Goal: Information Seeking & Learning: Learn about a topic

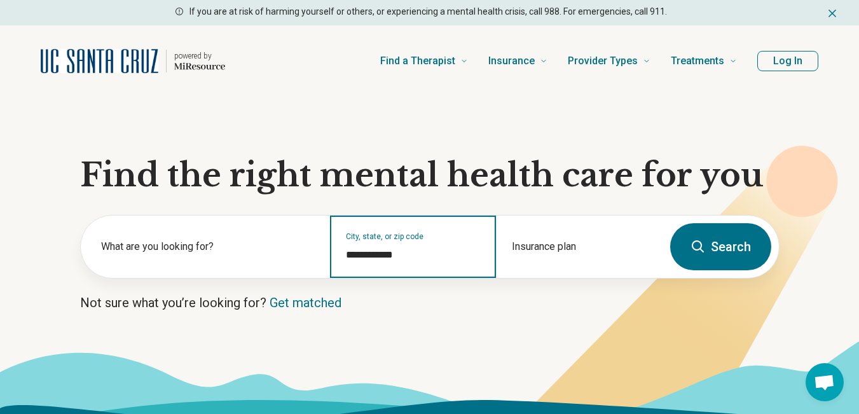
click at [431, 252] on input "**********" at bounding box center [413, 254] width 135 height 15
drag, startPoint x: 431, startPoint y: 252, endPoint x: 334, endPoint y: 253, distance: 96.6
click at [334, 253] on div "**********" at bounding box center [413, 246] width 166 height 62
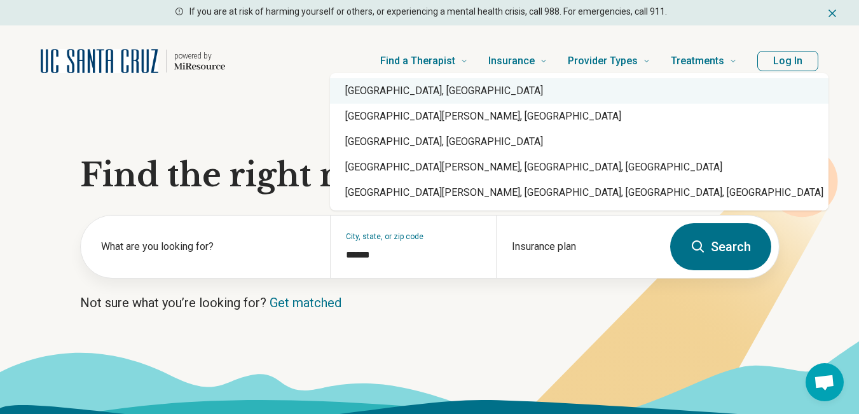
click at [407, 88] on div "[GEOGRAPHIC_DATA], [GEOGRAPHIC_DATA]" at bounding box center [579, 90] width 498 height 25
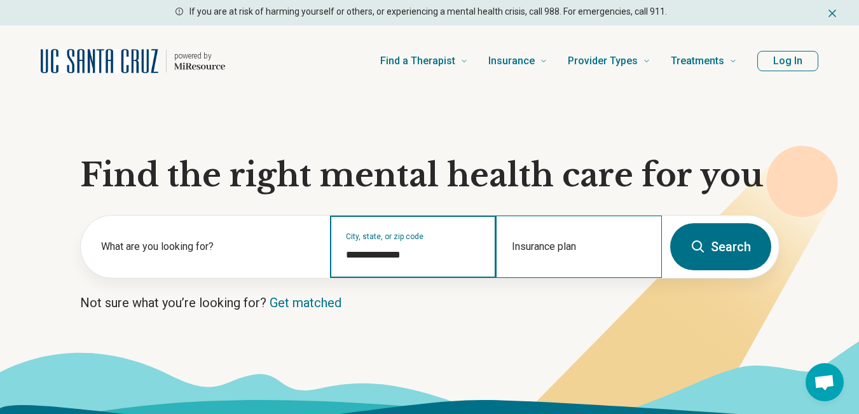
type input "**********"
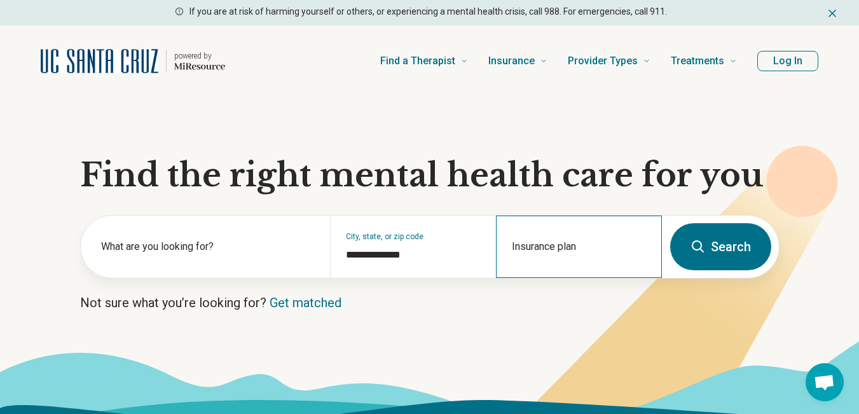
click at [560, 235] on div "Insurance plan" at bounding box center [579, 246] width 166 height 62
click at [562, 243] on div "Insurance plan" at bounding box center [579, 246] width 166 height 62
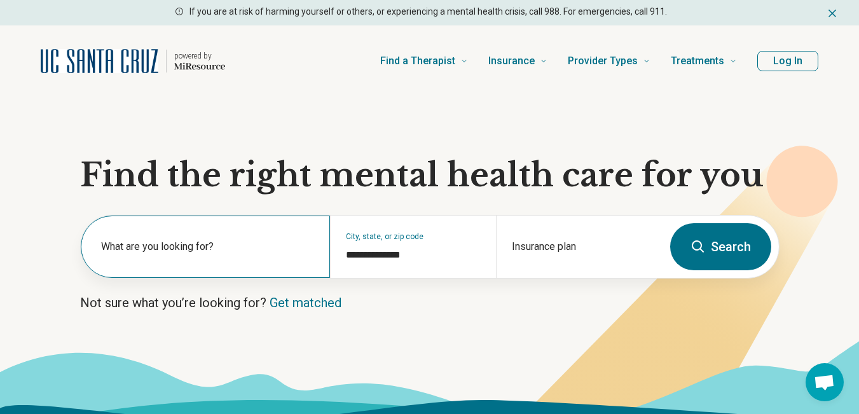
click at [217, 244] on label "What are you looking for?" at bounding box center [208, 246] width 214 height 15
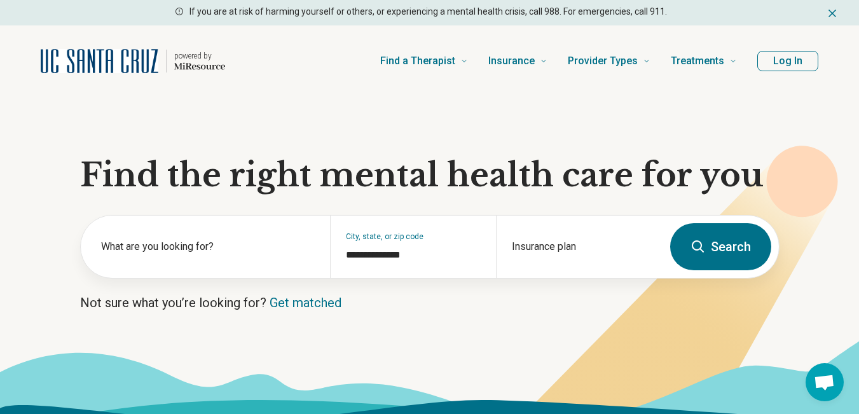
click at [706, 242] on button "Search" at bounding box center [720, 246] width 101 height 47
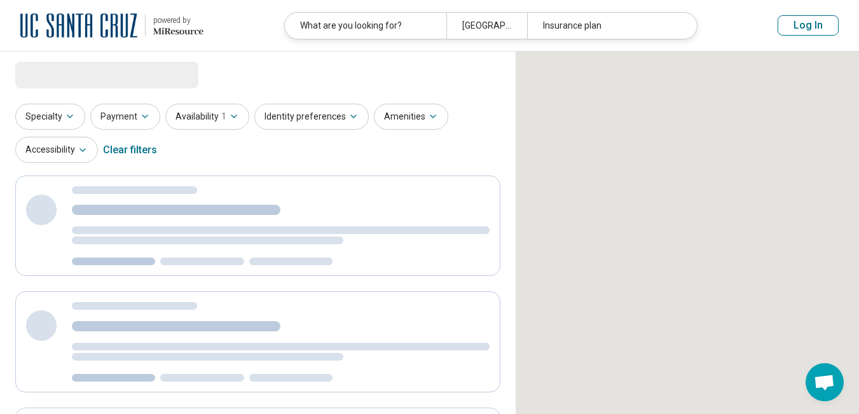
select select "***"
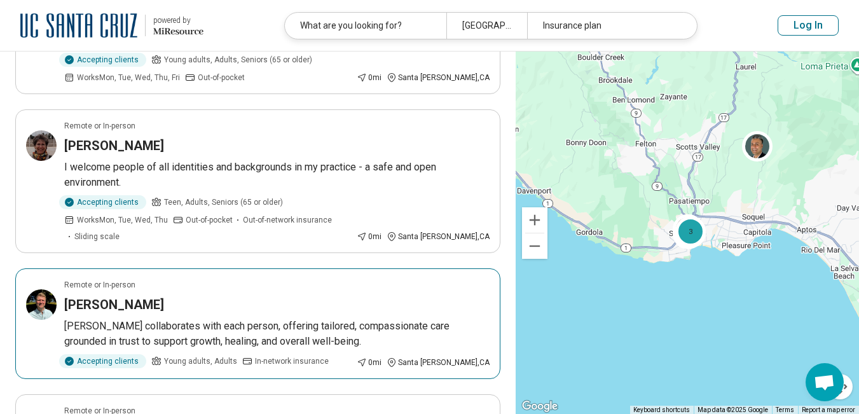
scroll to position [969, 0]
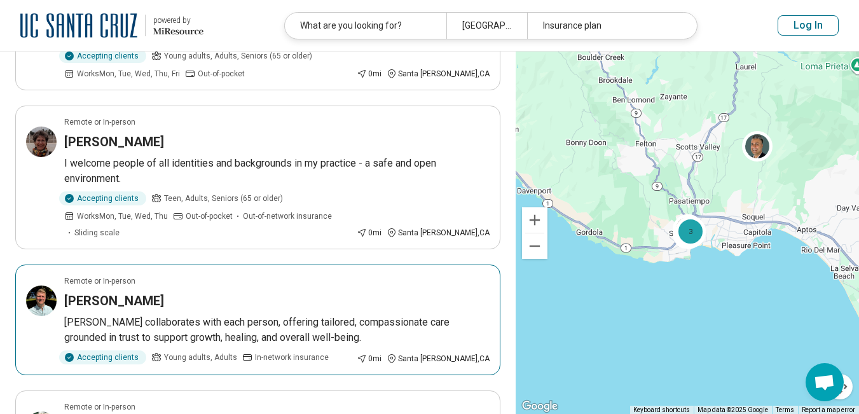
drag, startPoint x: 373, startPoint y: 290, endPoint x: 131, endPoint y: 267, distance: 243.3
click at [131, 292] on h3 "[PERSON_NAME]" at bounding box center [114, 301] width 100 height 18
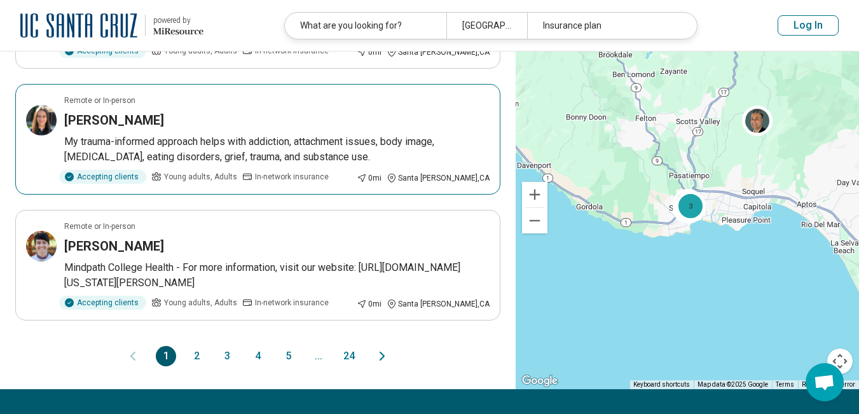
scroll to position [1276, 0]
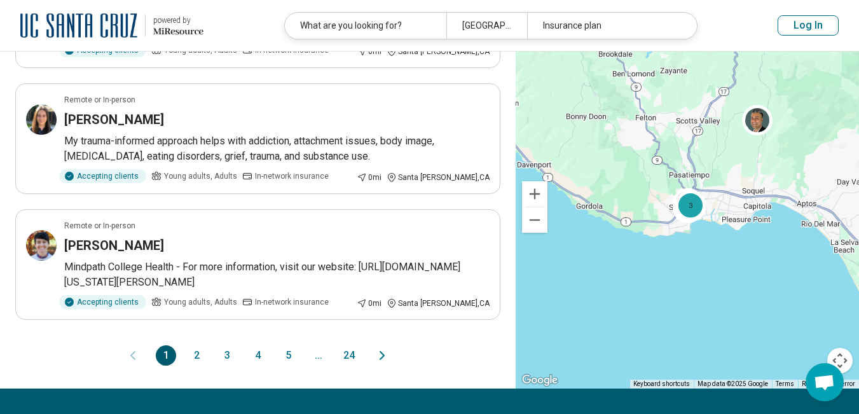
click at [199, 345] on button "2" at bounding box center [196, 355] width 20 height 20
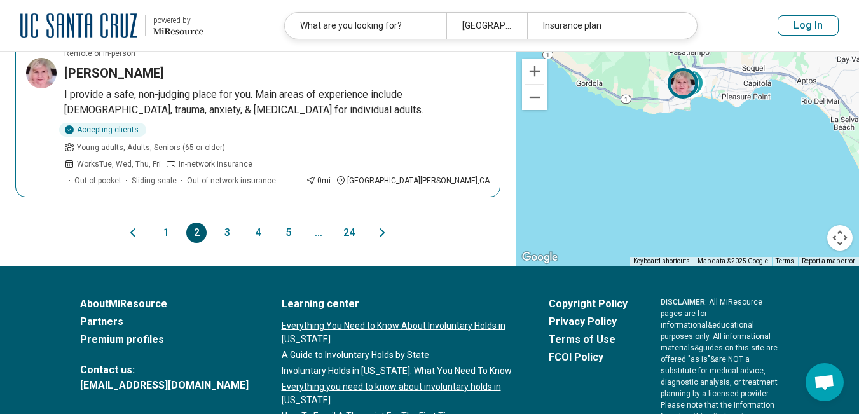
scroll to position [1355, 0]
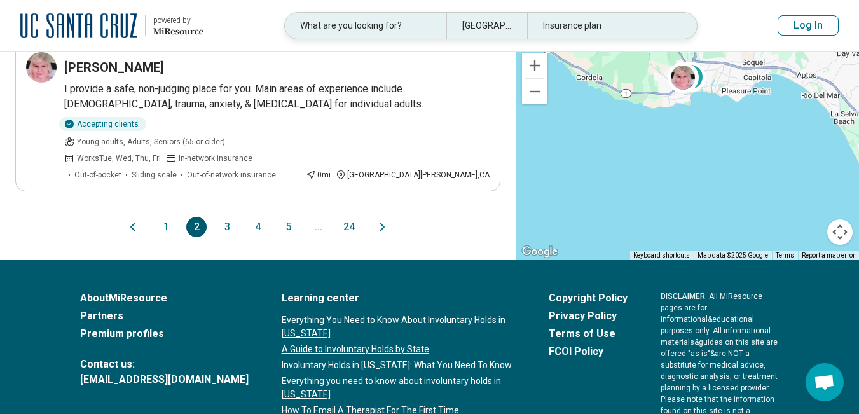
click at [377, 25] on div "What are you looking for?" at bounding box center [365, 26] width 161 height 26
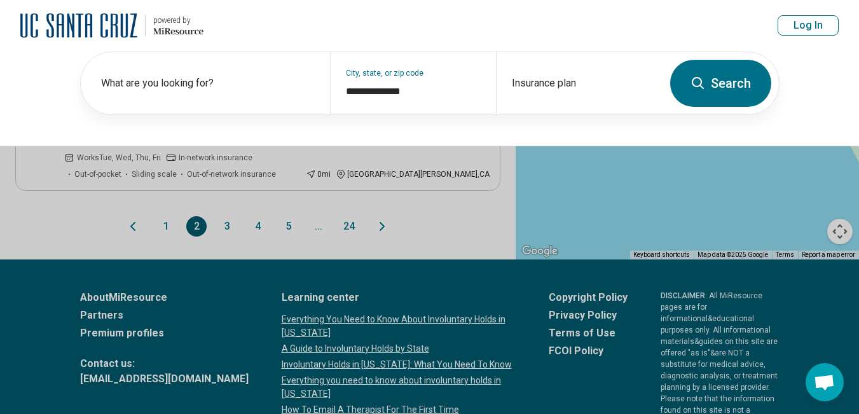
scroll to position [1354, 0]
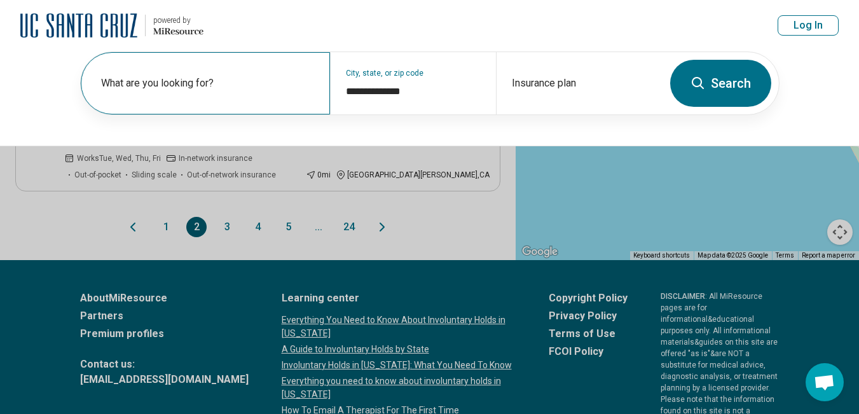
click at [195, 85] on label "What are you looking for?" at bounding box center [208, 83] width 214 height 15
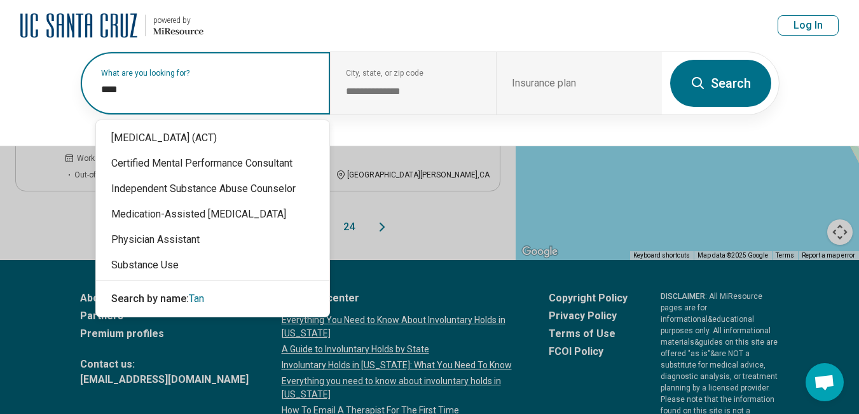
type input "*****"
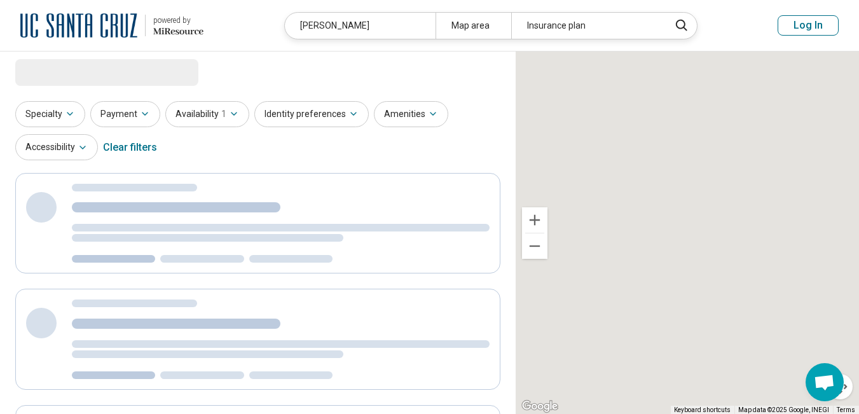
scroll to position [0, 0]
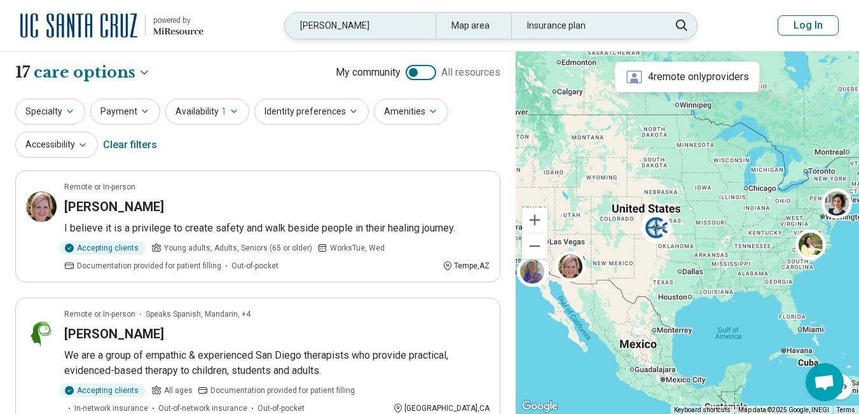
click at [487, 29] on div "Map area" at bounding box center [473, 26] width 76 height 26
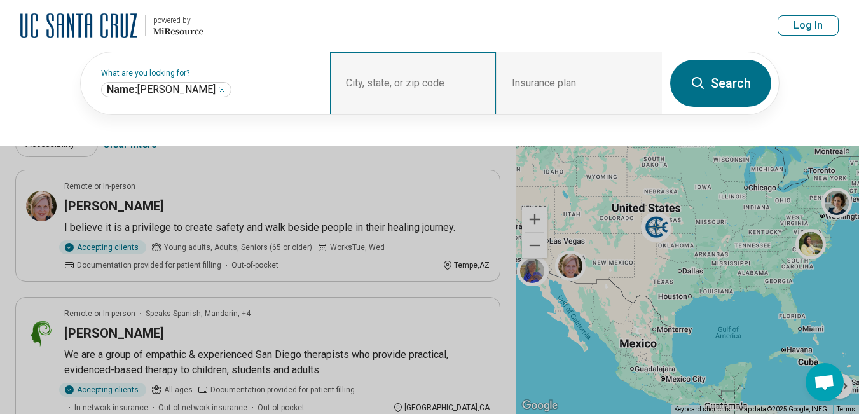
click at [414, 72] on div "City, state, or zip code" at bounding box center [413, 83] width 166 height 62
click at [392, 80] on div "City, state, or zip code" at bounding box center [413, 83] width 166 height 62
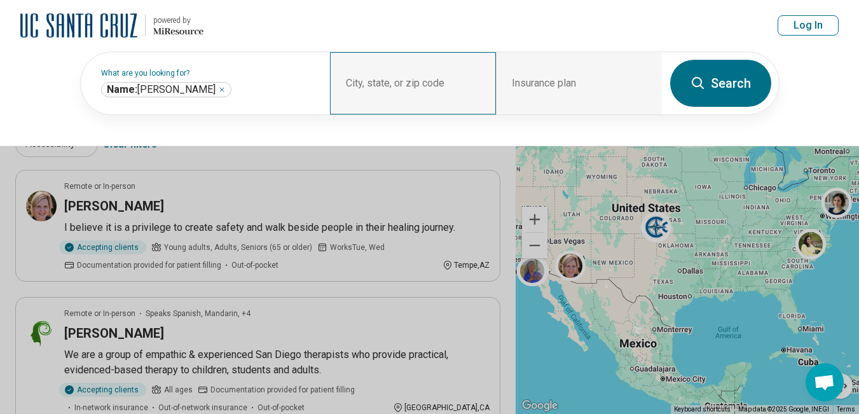
click at [392, 80] on div "City, state, or zip code" at bounding box center [413, 83] width 166 height 62
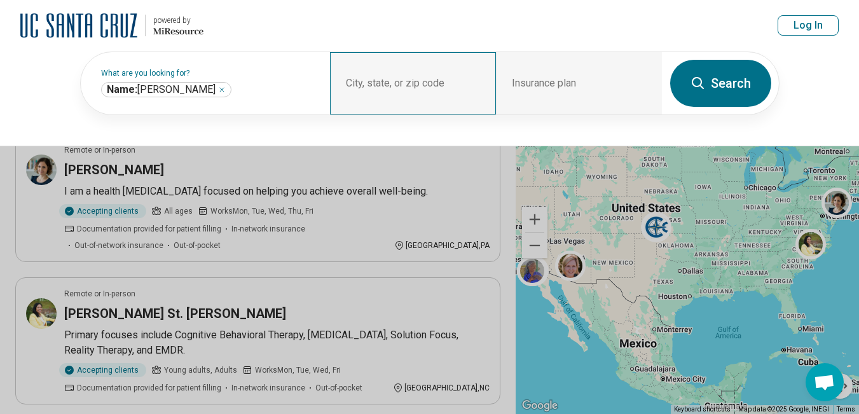
scroll to position [362, 0]
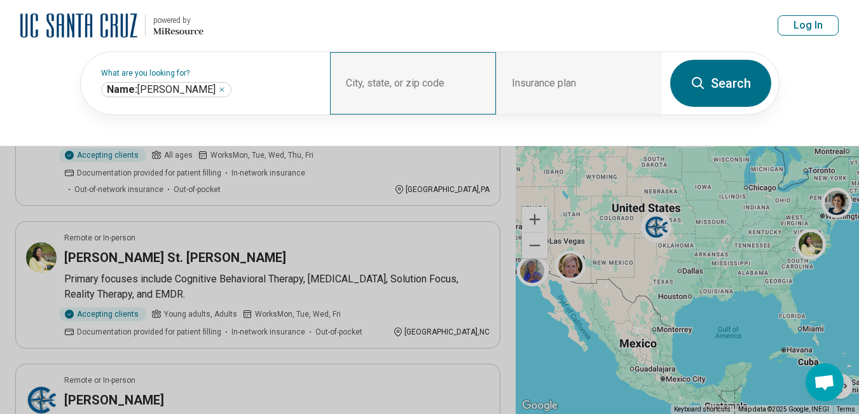
click at [392, 80] on div "City, state, or zip code" at bounding box center [413, 83] width 166 height 62
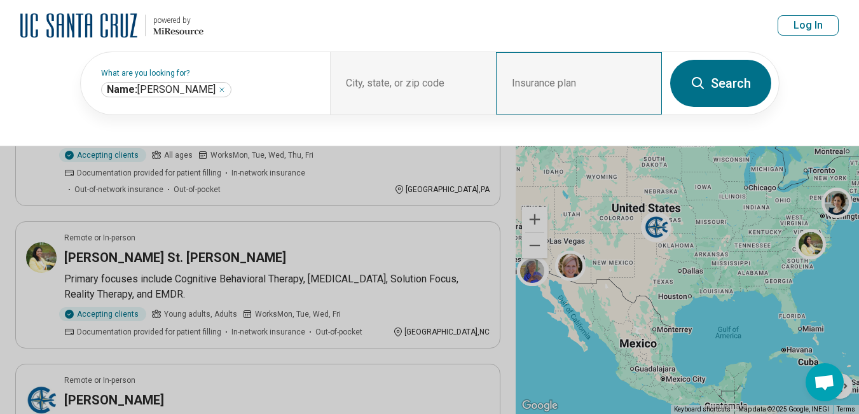
click at [550, 79] on div "Insurance plan" at bounding box center [579, 83] width 166 height 62
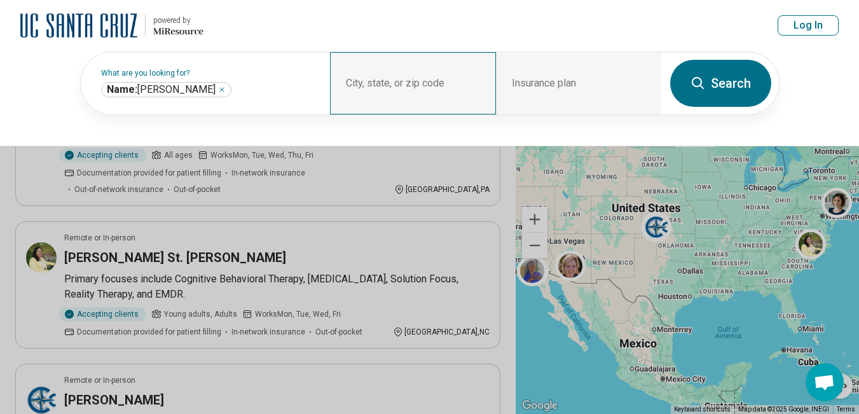
click at [425, 75] on div "City, state, or zip code" at bounding box center [413, 83] width 166 height 62
click at [376, 83] on div "City, state, or zip code" at bounding box center [413, 83] width 166 height 62
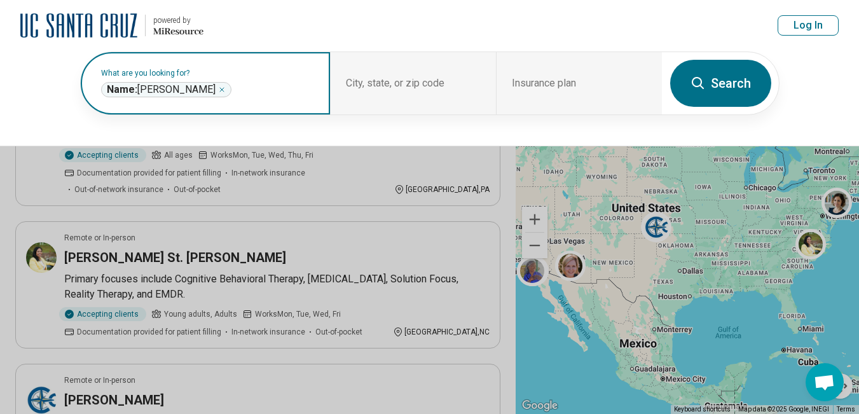
click at [220, 91] on icon "Remove" at bounding box center [222, 90] width 4 height 4
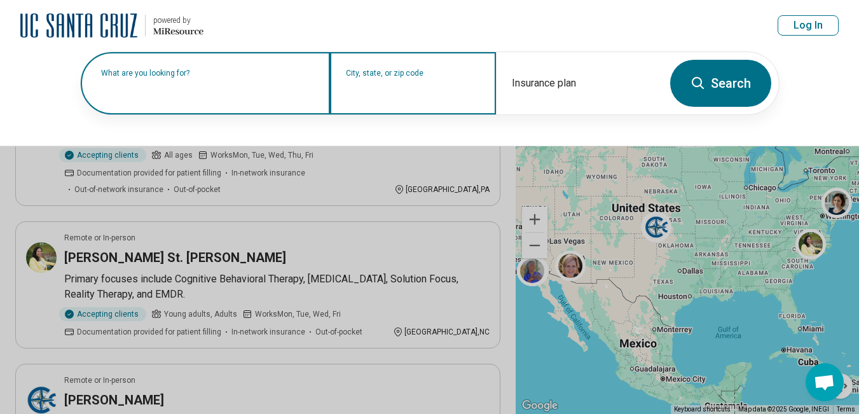
click at [395, 95] on input "City, state, or zip code" at bounding box center [413, 91] width 135 height 15
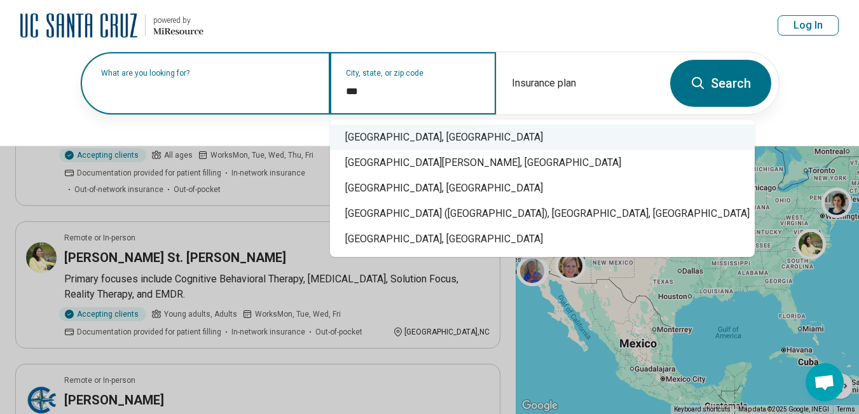
click at [424, 140] on div "[GEOGRAPHIC_DATA], [GEOGRAPHIC_DATA]" at bounding box center [542, 137] width 425 height 25
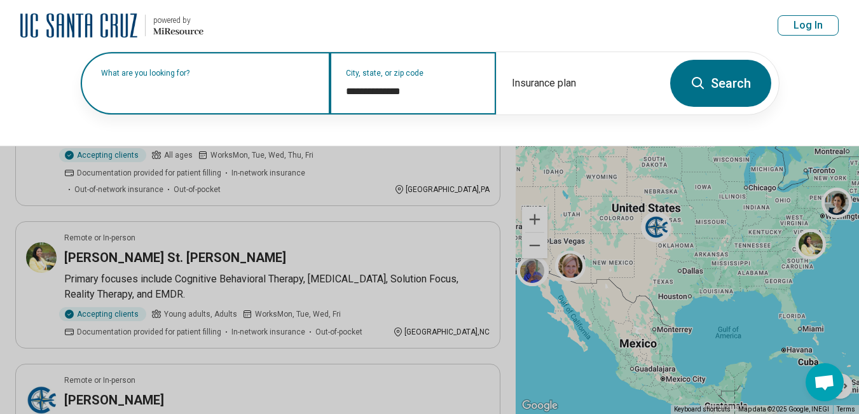
type input "**********"
click at [699, 90] on icon at bounding box center [697, 83] width 15 height 15
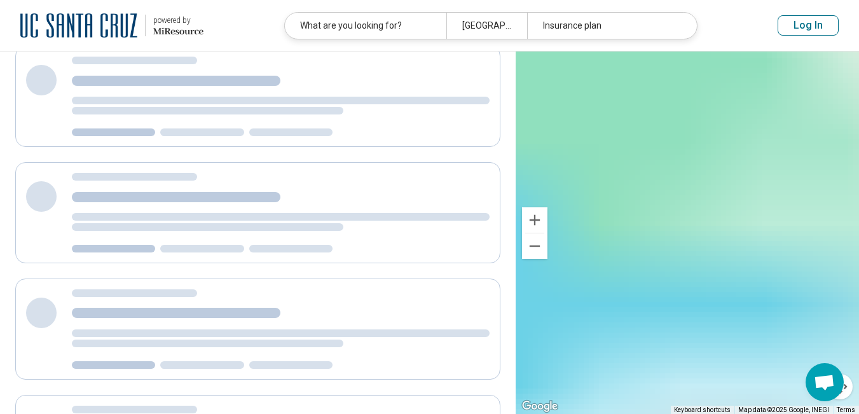
scroll to position [0, 0]
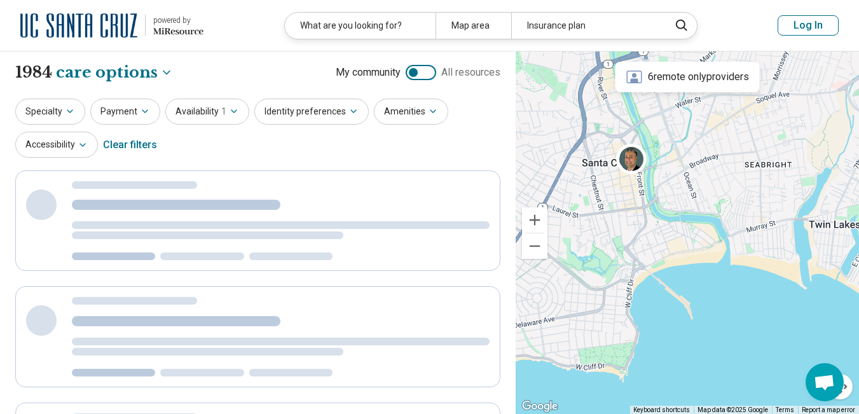
drag, startPoint x: 616, startPoint y: 128, endPoint x: 718, endPoint y: 227, distance: 141.6
click at [718, 227] on div at bounding box center [687, 232] width 343 height 363
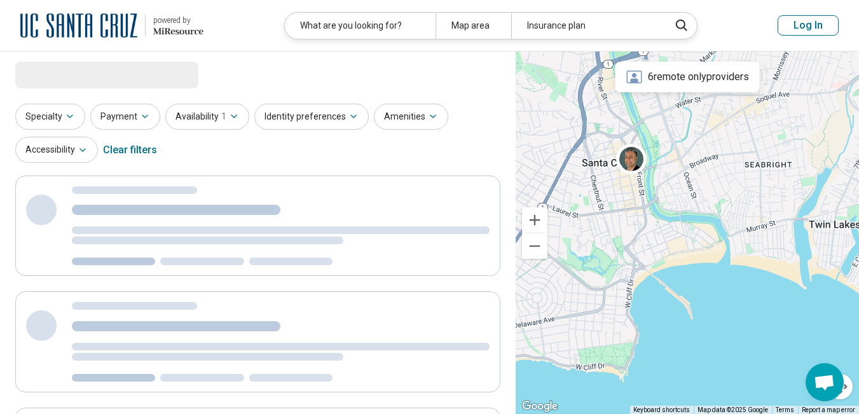
select select "***"
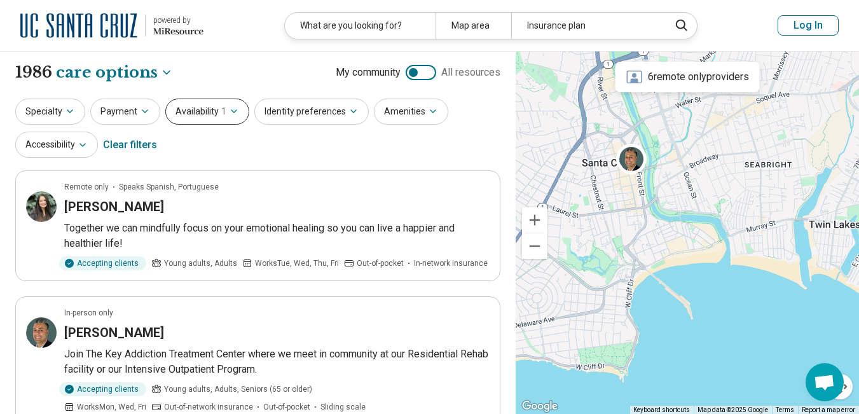
click at [230, 112] on icon "button" at bounding box center [234, 111] width 10 height 10
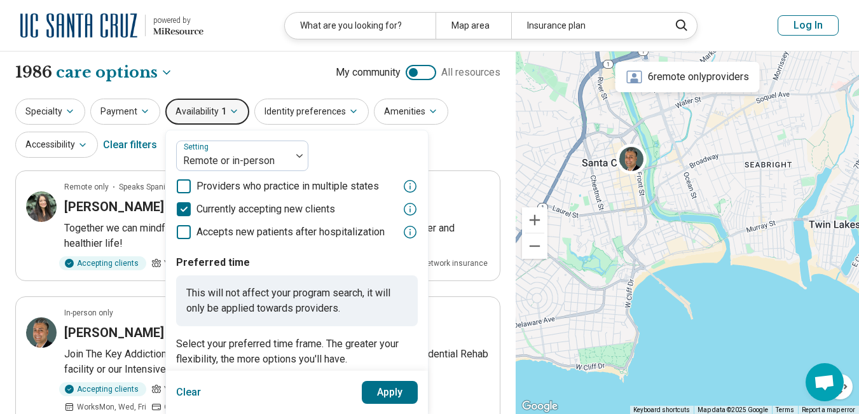
click at [231, 112] on icon "button" at bounding box center [233, 111] width 5 height 3
click at [140, 109] on icon "button" at bounding box center [145, 111] width 10 height 10
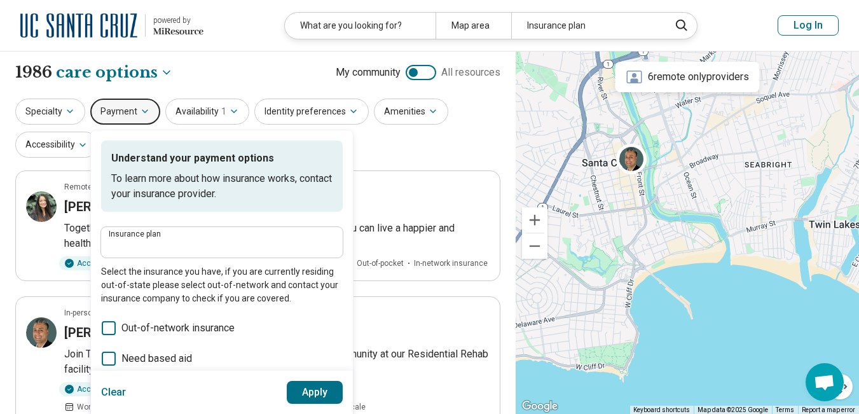
click at [140, 109] on icon "button" at bounding box center [145, 111] width 10 height 10
click at [63, 139] on button "Accessibility" at bounding box center [56, 145] width 83 height 26
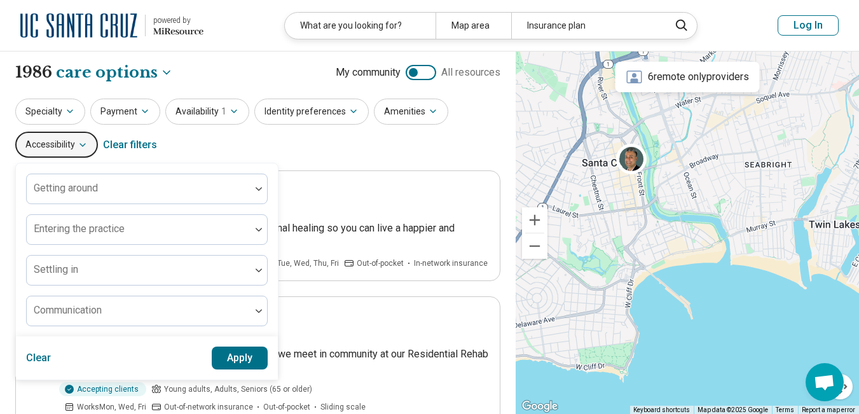
click at [63, 139] on button "Accessibility" at bounding box center [56, 145] width 83 height 26
click at [60, 118] on button "Specialty" at bounding box center [50, 112] width 70 height 26
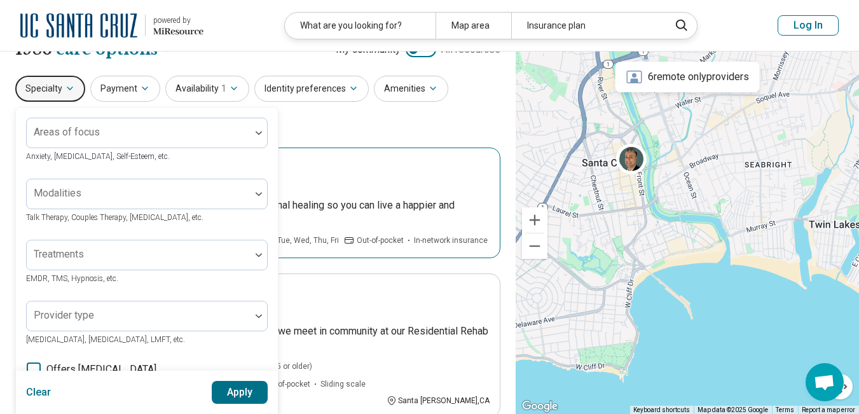
scroll to position [25, 0]
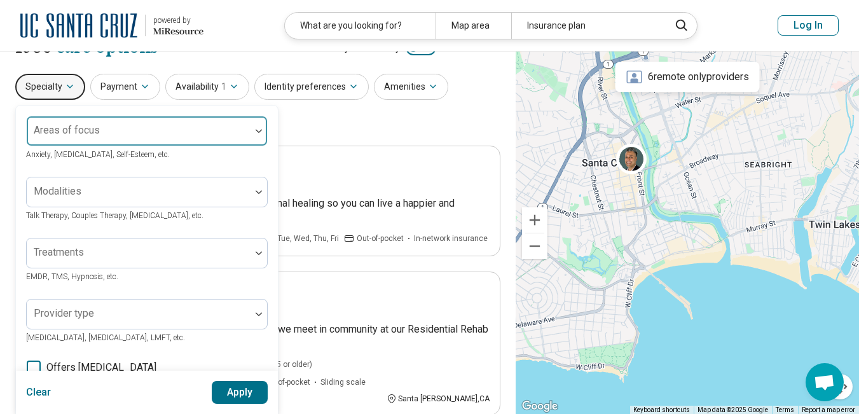
click at [210, 135] on div at bounding box center [139, 136] width 214 height 18
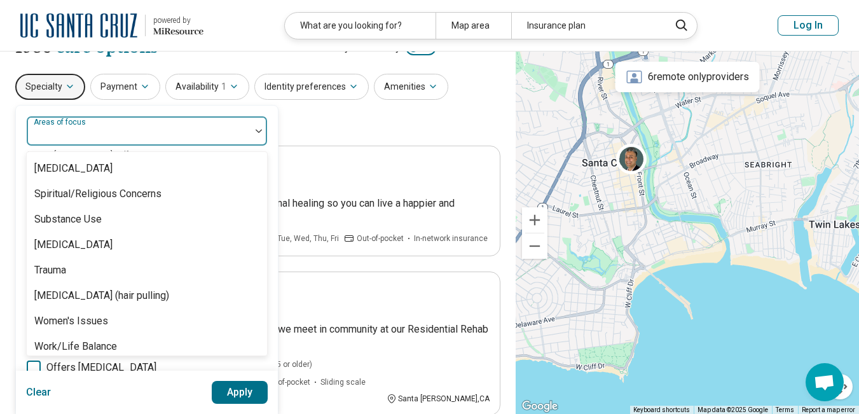
scroll to position [2375, 0]
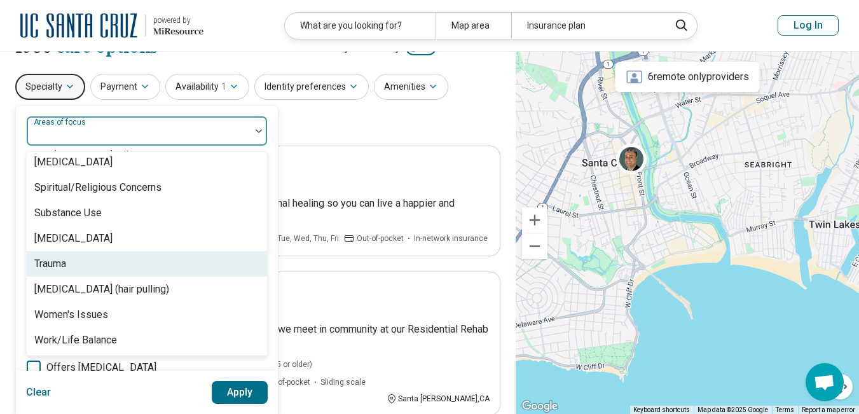
click at [147, 269] on div "Trauma" at bounding box center [147, 263] width 240 height 25
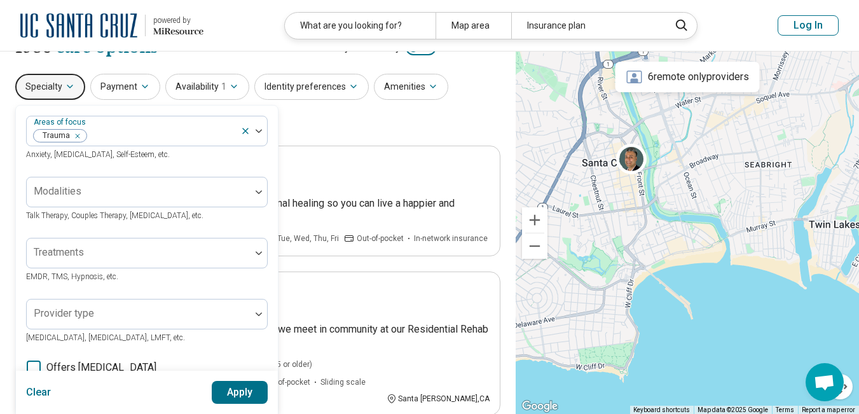
click at [240, 389] on button "Apply" at bounding box center [240, 392] width 57 height 23
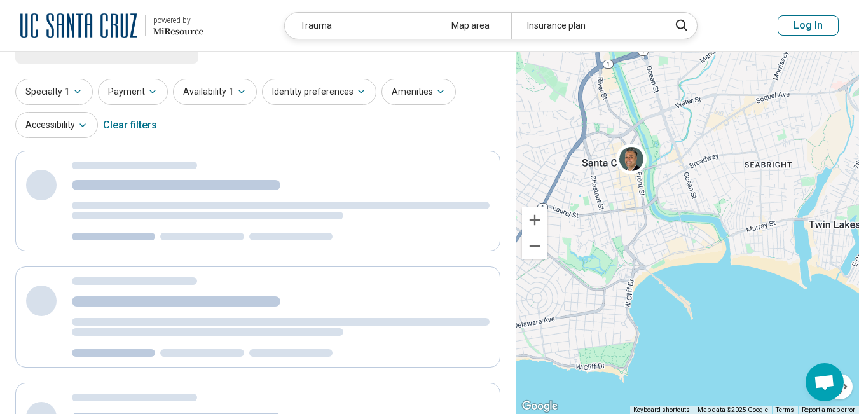
scroll to position [0, 0]
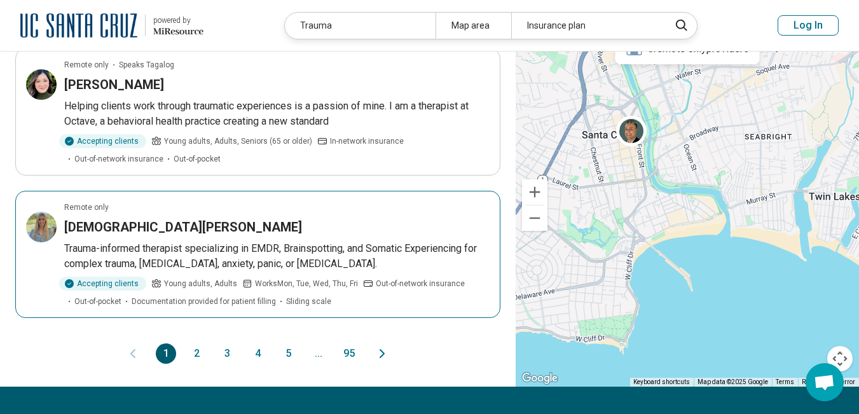
scroll to position [1285, 0]
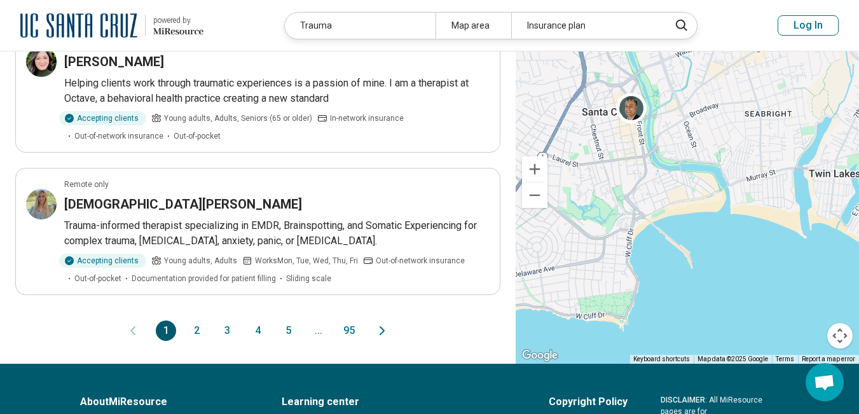
click at [196, 320] on button "2" at bounding box center [196, 330] width 20 height 20
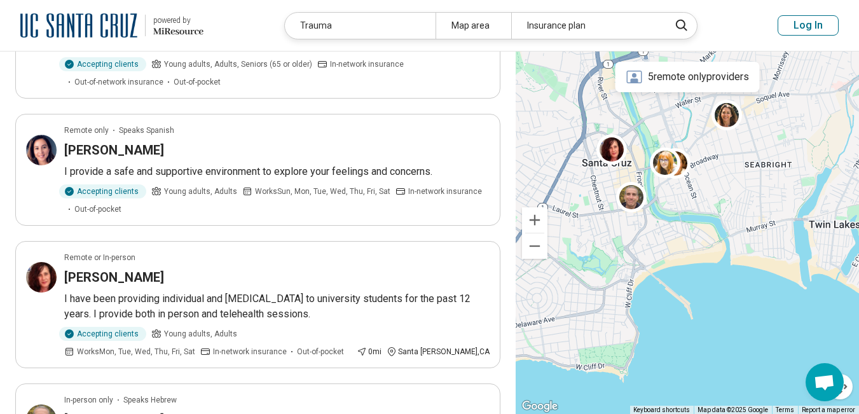
scroll to position [786, 0]
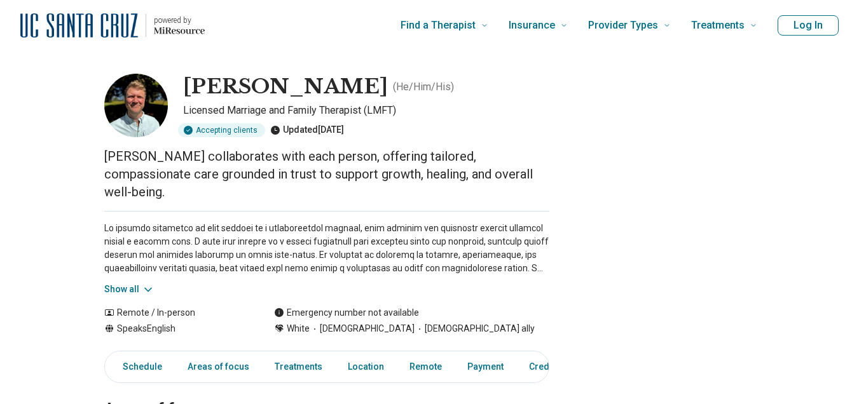
click at [149, 103] on img at bounding box center [136, 106] width 64 height 64
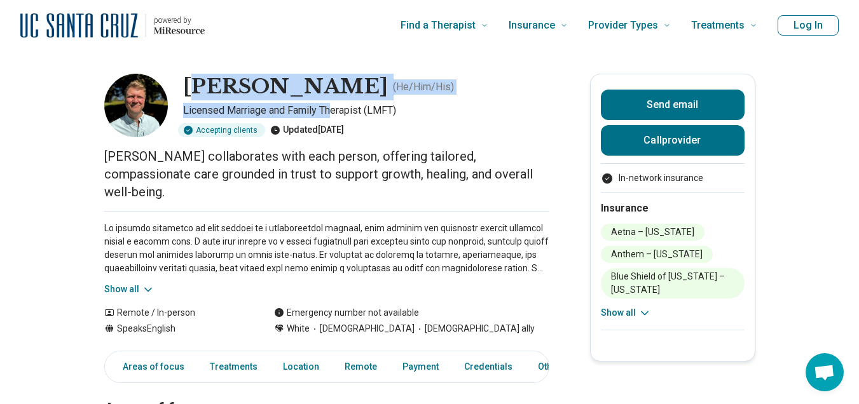
drag, startPoint x: 198, startPoint y: 85, endPoint x: 337, endPoint y: 110, distance: 140.9
click at [337, 110] on div "[PERSON_NAME] ( He/Him/His ) Licensed Marriage and Family Therapist (LMFT) Acce…" at bounding box center [326, 106] width 445 height 64
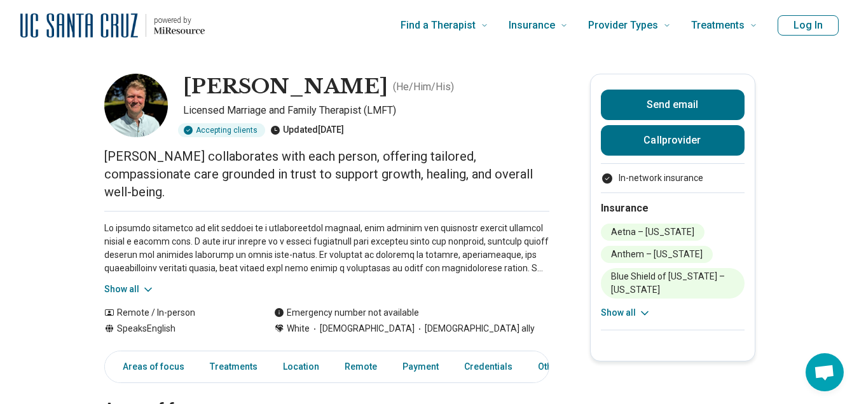
click at [166, 224] on p at bounding box center [326, 248] width 445 height 53
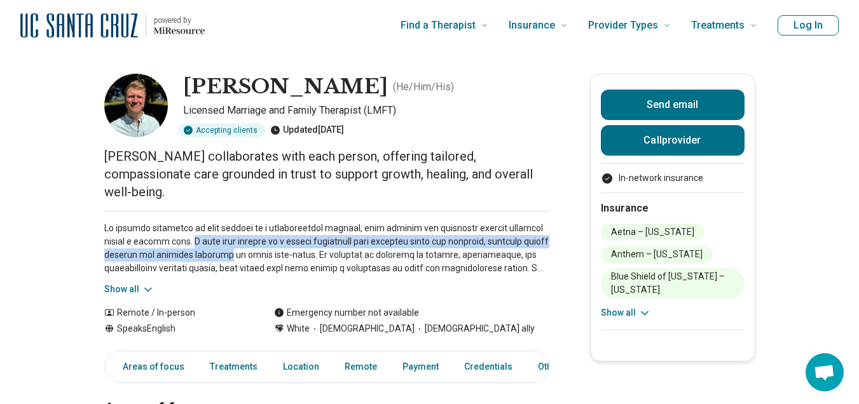
drag, startPoint x: 166, startPoint y: 224, endPoint x: 207, endPoint y: 238, distance: 43.6
click at [207, 238] on p at bounding box center [326, 248] width 445 height 53
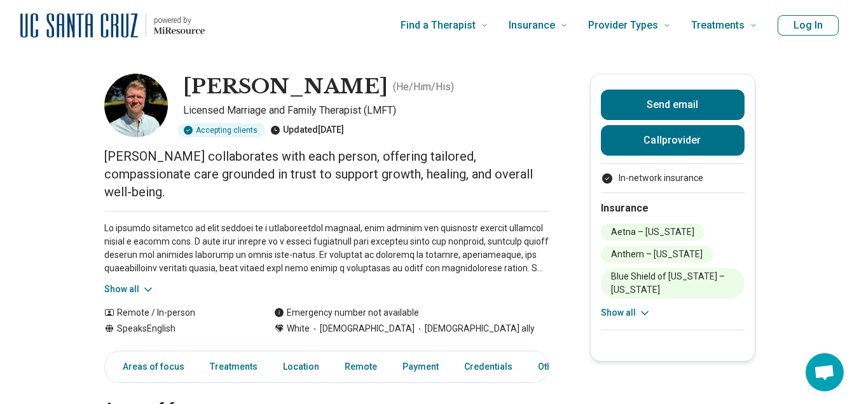
click at [143, 283] on button "Show all" at bounding box center [129, 289] width 50 height 13
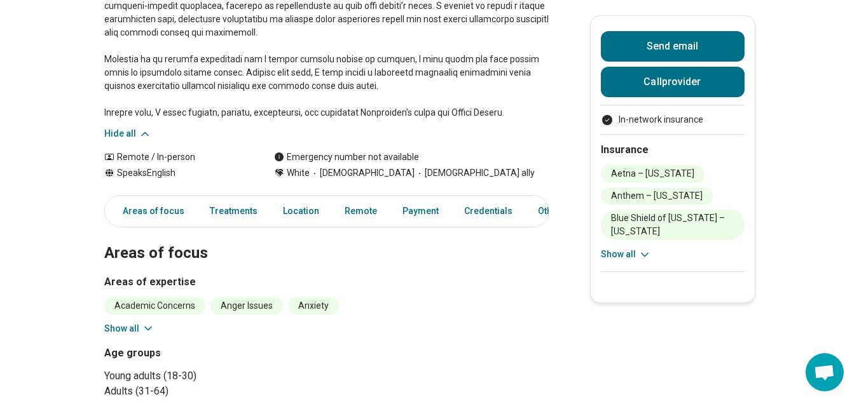
scroll to position [297, 0]
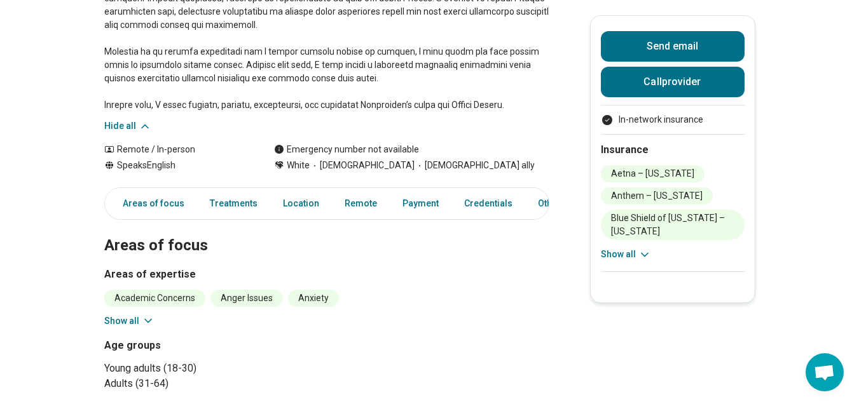
click at [134, 315] on button "Show all" at bounding box center [129, 321] width 50 height 13
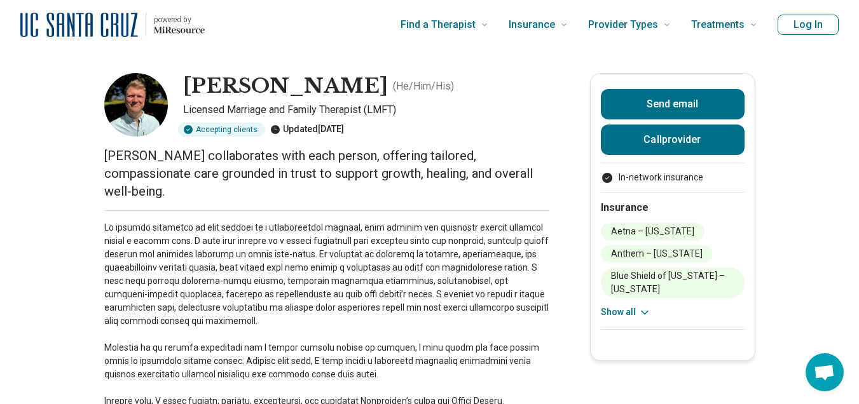
scroll to position [0, 0]
drag, startPoint x: 193, startPoint y: 81, endPoint x: 382, endPoint y: 98, distance: 190.2
click at [382, 98] on div "[PERSON_NAME] ( He/Him/His )" at bounding box center [366, 87] width 366 height 27
